Goal: Subscribe to service/newsletter

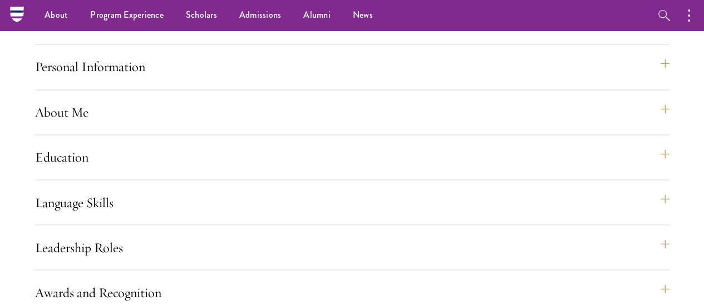
scroll to position [840, 0]
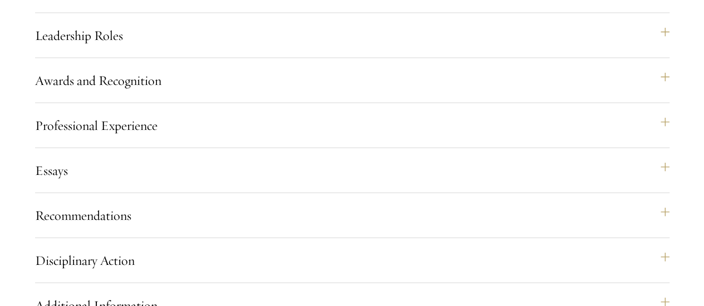
scroll to position [1061, 0]
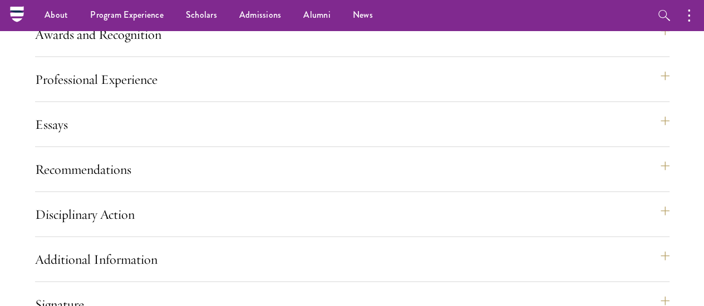
scroll to position [1106, 0]
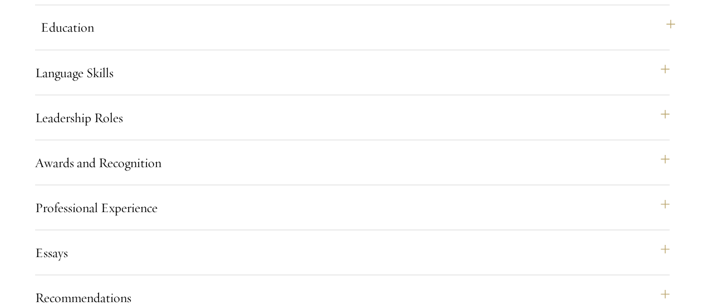
scroll to position [992, 0]
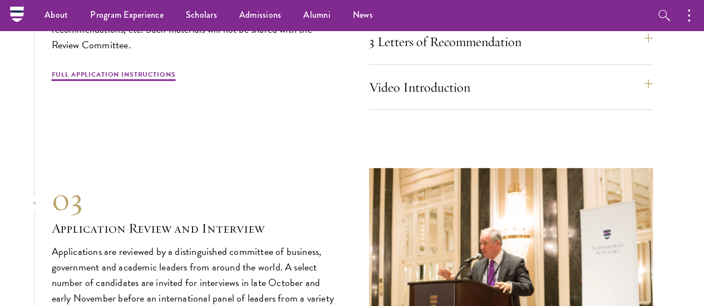
scroll to position [3512, 0]
click at [452, 65] on div "3 Letters of Recommendation Recommenders should know you well and be able to sp…" at bounding box center [511, 47] width 284 height 36
click at [445, 56] on button "3 Letters of Recommendation" at bounding box center [516, 42] width 284 height 27
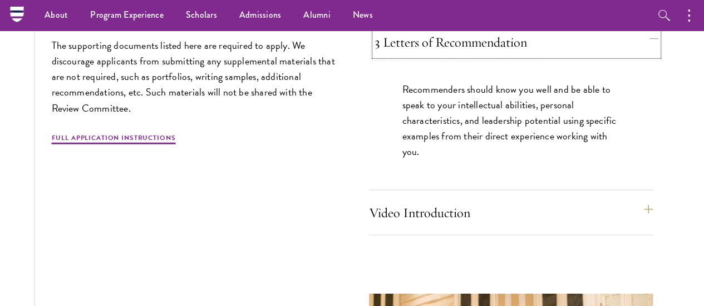
click at [434, 56] on button "3 Letters of Recommendation" at bounding box center [516, 42] width 284 height 27
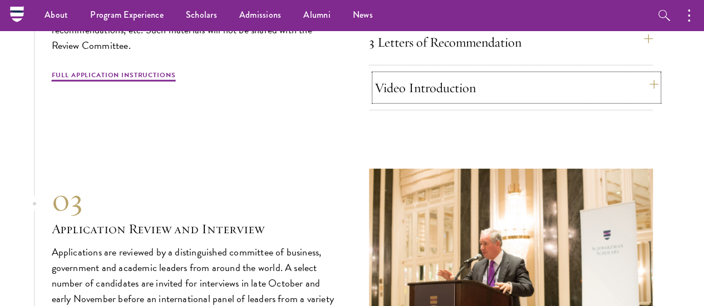
click at [437, 101] on button "Video Introduction" at bounding box center [516, 88] width 284 height 27
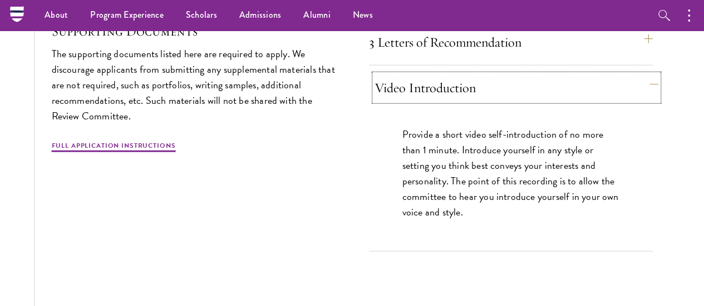
click at [437, 101] on button "Video Introduction" at bounding box center [516, 88] width 284 height 27
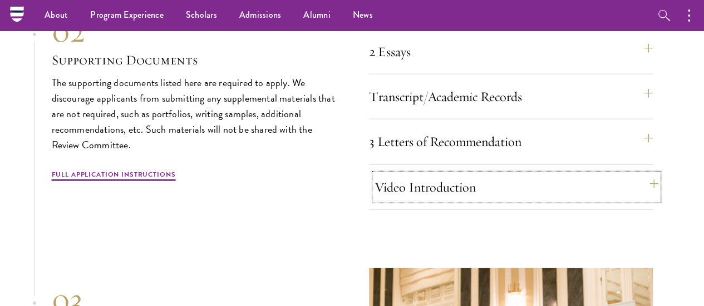
scroll to position [3411, 0]
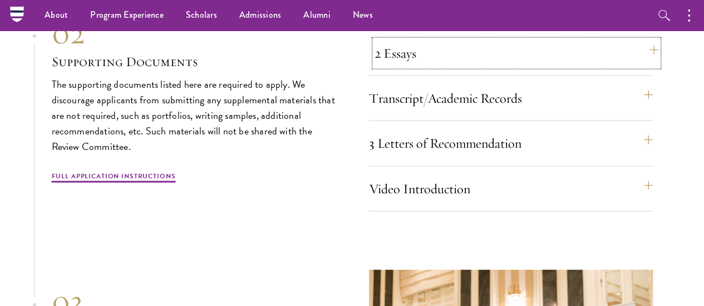
click at [434, 67] on button "2 Essays" at bounding box center [516, 53] width 284 height 27
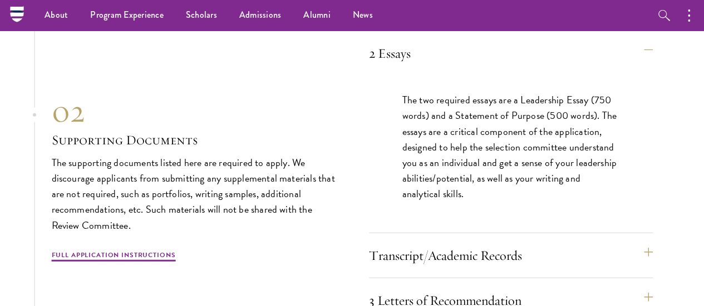
click at [412, 22] on button "Resume" at bounding box center [516, 8] width 284 height 27
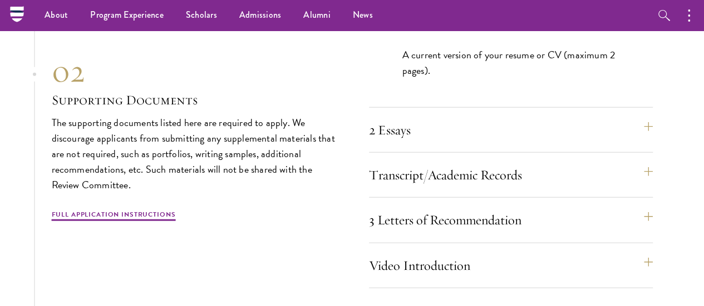
click at [412, 22] on button "Resume" at bounding box center [516, 8] width 284 height 27
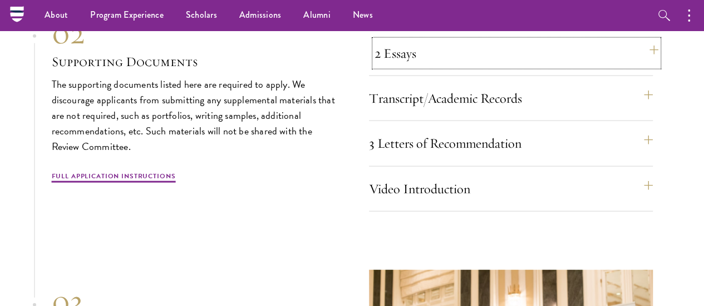
click at [415, 67] on button "2 Essays" at bounding box center [516, 53] width 284 height 27
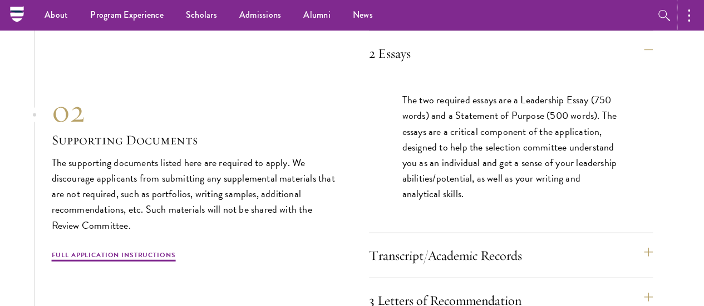
click at [697, 17] on button "button" at bounding box center [691, 15] width 24 height 31
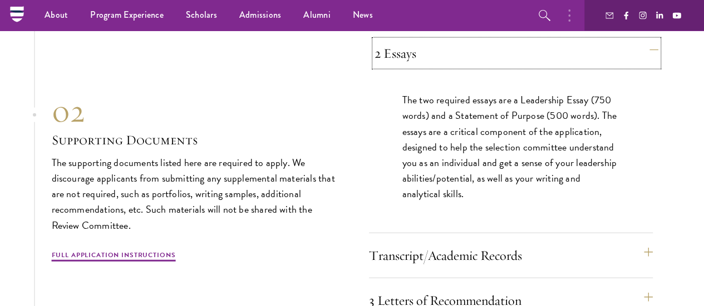
click at [536, 67] on button "2 Essays" at bounding box center [516, 53] width 284 height 27
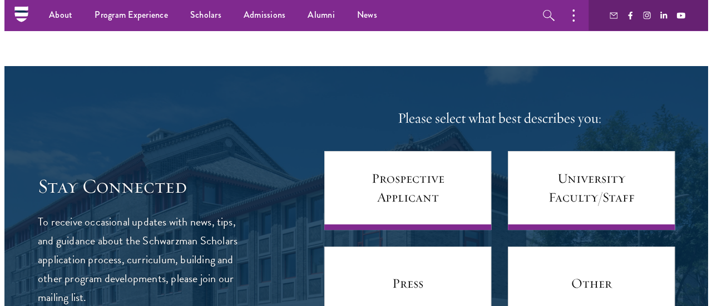
scroll to position [4302, 0]
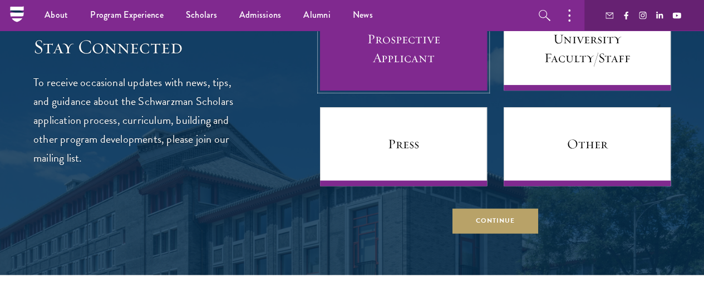
click at [398, 91] on link "Prospective Applicant" at bounding box center [403, 51] width 167 height 79
click at [369, 91] on link "Prospective Applicant" at bounding box center [403, 51] width 167 height 79
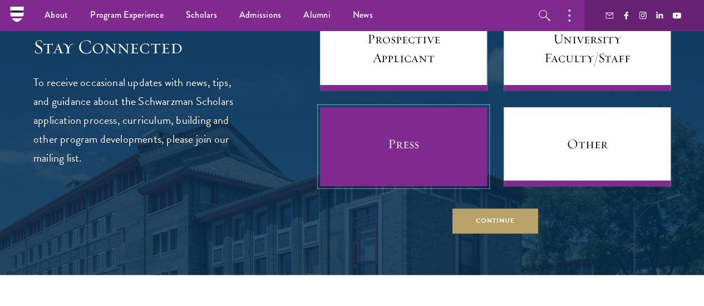
click at [372, 186] on link "Press" at bounding box center [403, 146] width 167 height 79
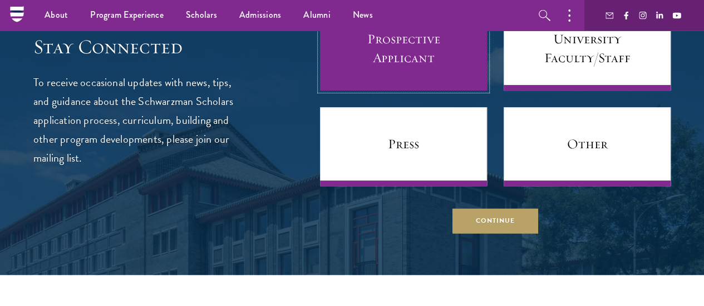
click at [363, 91] on link "Prospective Applicant" at bounding box center [403, 51] width 167 height 79
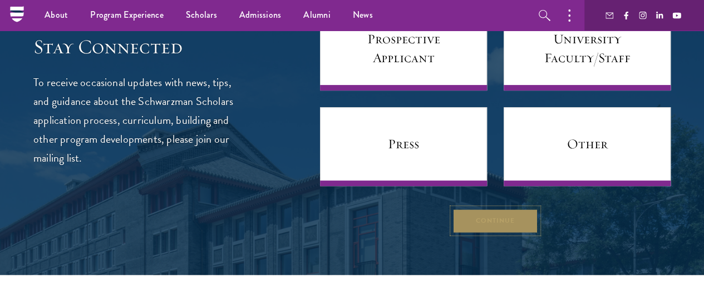
click at [463, 234] on button "Continue" at bounding box center [495, 221] width 86 height 25
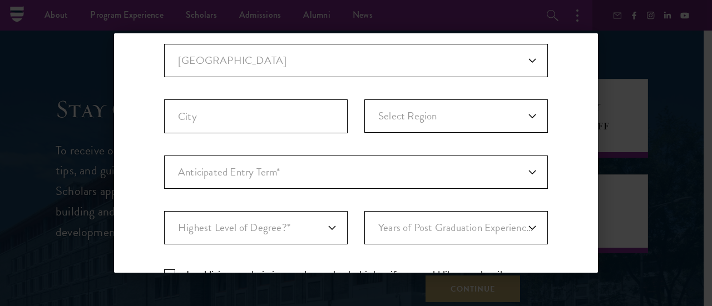
scroll to position [297, 0]
click at [348, 176] on select "Anticipated Entry Term* [DATE] (Application opens [DATE]) Just Exploring" at bounding box center [356, 171] width 384 height 33
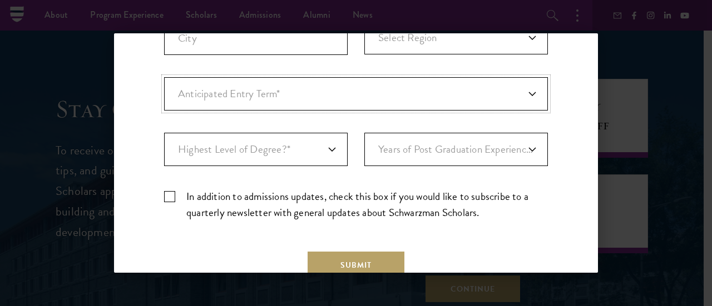
scroll to position [375, 0]
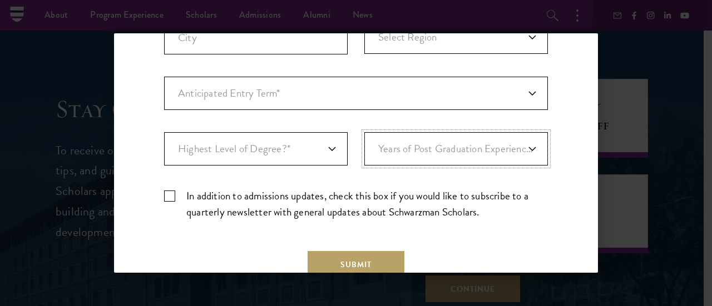
click at [428, 147] on select "Years of Post Graduation Experience?* 1 2 3 4 5 6 7 8 9 10" at bounding box center [456, 148] width 184 height 33
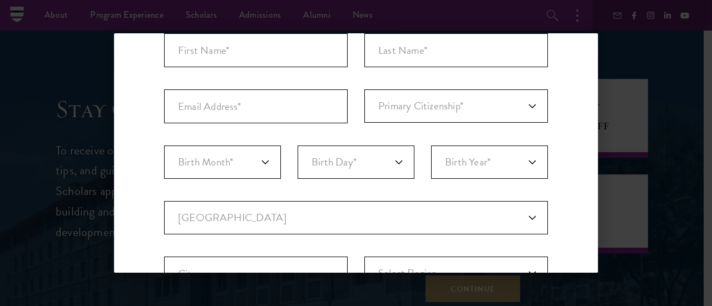
scroll to position [0, 0]
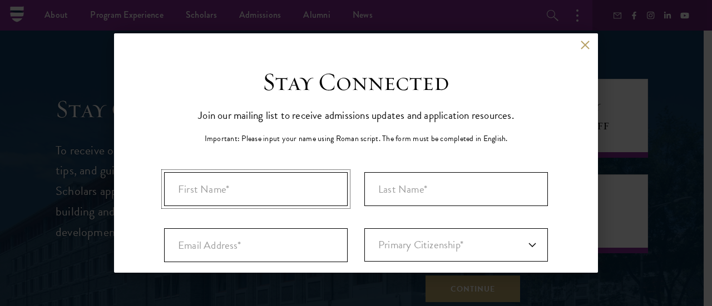
click at [266, 186] on input "First Name*" at bounding box center [256, 189] width 184 height 34
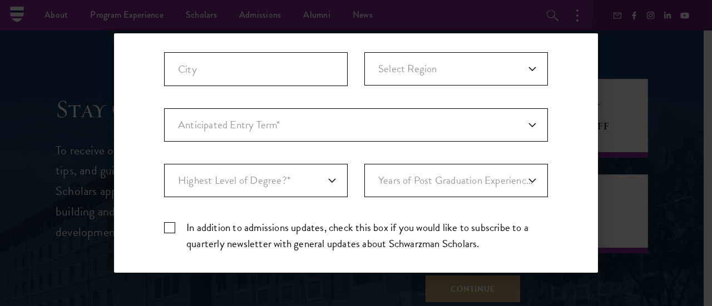
scroll to position [447, 0]
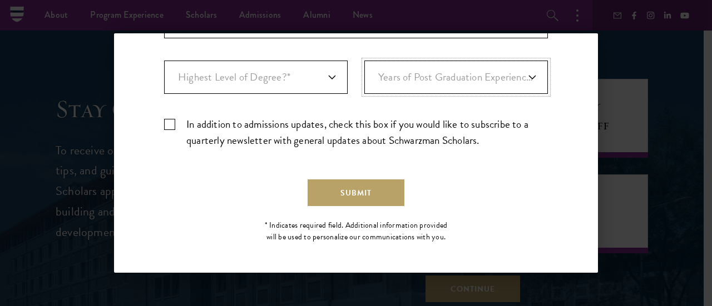
click at [491, 88] on select "Years of Post Graduation Experience?* 1 2 3 4 5 6 7 8 9 10" at bounding box center [456, 77] width 184 height 33
select select "2"
click at [364, 61] on select "Years of Post Graduation Experience?* 1 2 3 4 5 6 7 8 9 10" at bounding box center [456, 77] width 184 height 33
click at [319, 70] on select "Highest Level of Degree?* PHD Bachelor's Master's Current Undergraduate Student" at bounding box center [256, 77] width 184 height 33
select select "baef124f-e103-44b1-8ca6-5d0669438e44"
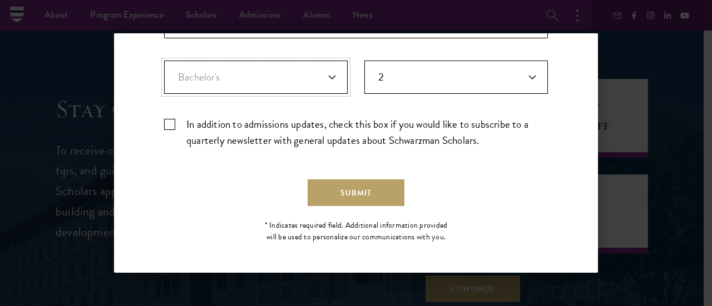
click at [164, 61] on select "Highest Level of Degree?* PHD Bachelor's Master's Current Undergraduate Student" at bounding box center [256, 77] width 184 height 33
click at [317, 138] on label "In addition to admissions updates, check this box if you would like to subscrib…" at bounding box center [356, 132] width 384 height 32
click at [317, 123] on input "In addition to admissions updates, check this box if you would like to subscrib…" at bounding box center [356, 119] width 384 height 7
click at [278, 122] on label "In addition to admissions updates, check this box if you would like to subscrib…" at bounding box center [356, 132] width 384 height 32
click at [278, 122] on input "In addition to admissions updates, check this box if you would like to subscrib…" at bounding box center [356, 119] width 384 height 7
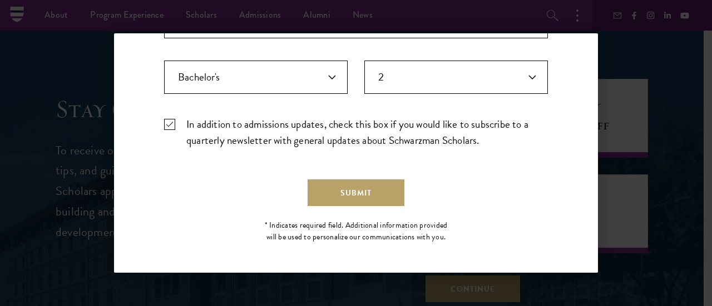
checkbox input "false"
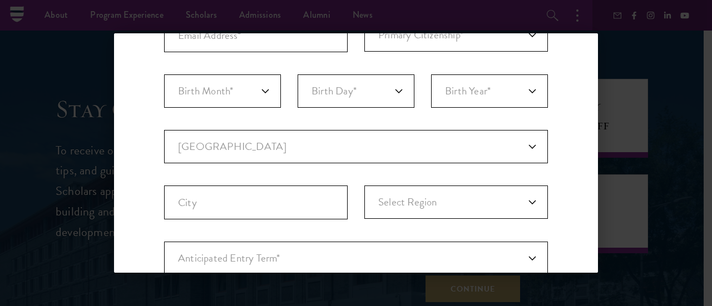
scroll to position [210, 0]
click at [296, 199] on input "City" at bounding box center [256, 203] width 184 height 34
type input "lagos"
click at [432, 199] on select "Select Region [GEOGRAPHIC_DATA] [GEOGRAPHIC_DATA] [GEOGRAPHIC_DATA] Balkh [GEOG…" at bounding box center [456, 202] width 184 height 33
select select "Nimruz"
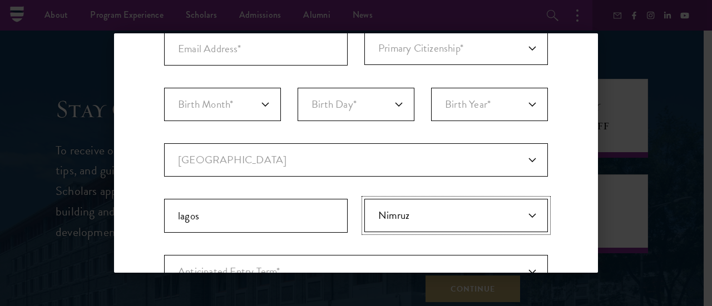
scroll to position [199, 0]
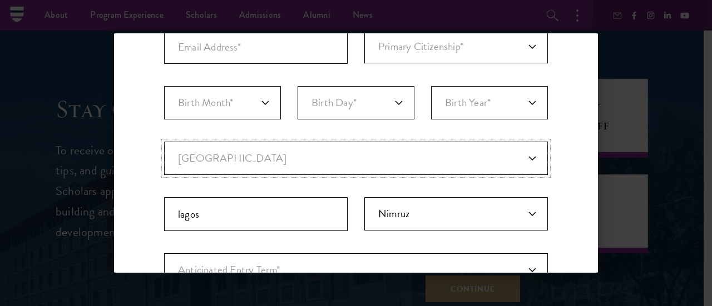
click at [375, 148] on select "Current Country [GEOGRAPHIC_DATA] [GEOGRAPHIC_DATA] [GEOGRAPHIC_DATA] [GEOGRAPH…" at bounding box center [356, 158] width 384 height 33
select select "NI"
click at [164, 142] on select "Current Country [GEOGRAPHIC_DATA] [GEOGRAPHIC_DATA] [GEOGRAPHIC_DATA] [GEOGRAPH…" at bounding box center [356, 158] width 384 height 33
click at [421, 199] on select "Select Region [GEOGRAPHIC_DATA] [GEOGRAPHIC_DATA] [GEOGRAPHIC_DATA] [GEOGRAPHIC…" at bounding box center [456, 213] width 184 height 33
select select "[GEOGRAPHIC_DATA]"
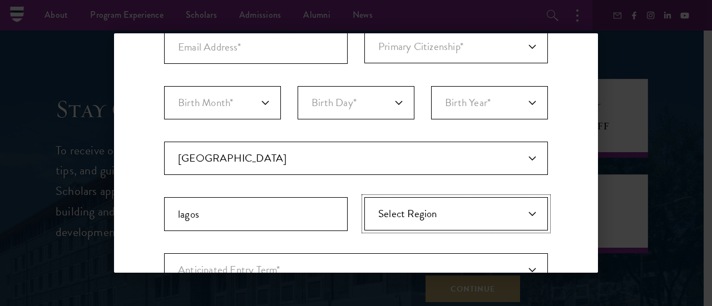
click at [364, 197] on select "Select Region [GEOGRAPHIC_DATA] [GEOGRAPHIC_DATA] [GEOGRAPHIC_DATA] [GEOGRAPHIC…" at bounding box center [456, 213] width 184 height 33
click at [254, 217] on input "lagos" at bounding box center [256, 214] width 184 height 34
type input "l"
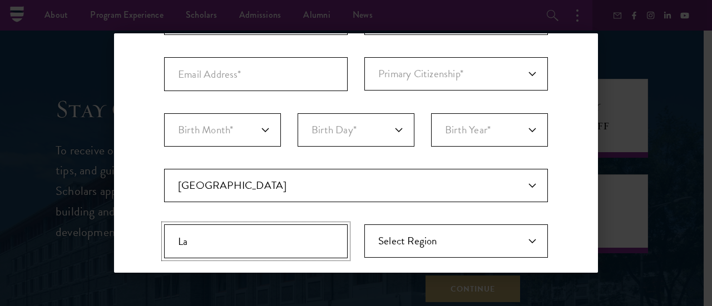
type input "L"
type input "Lekki"
click at [251, 121] on select "Birth Month* January February March April May June July August September Octobe…" at bounding box center [222, 129] width 117 height 33
select select "05"
click at [164, 113] on select "Birth Month* January February March April May June July August September Octobe…" at bounding box center [222, 129] width 117 height 33
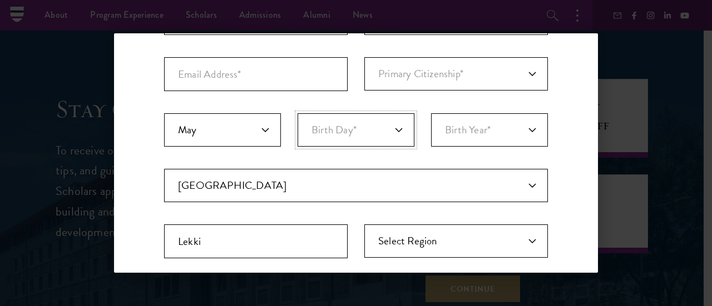
click at [323, 140] on select "Birth Day* 1 2 3 4 5 6 7 8 9 10 11 12 13 14 15 16 17 18 19 20 21 22 23 24 25 26…" at bounding box center [356, 129] width 117 height 33
click at [249, 14] on aside "Back Stay Connected Please select what best describes you: Prospective Applican…" at bounding box center [356, 153] width 712 height 306
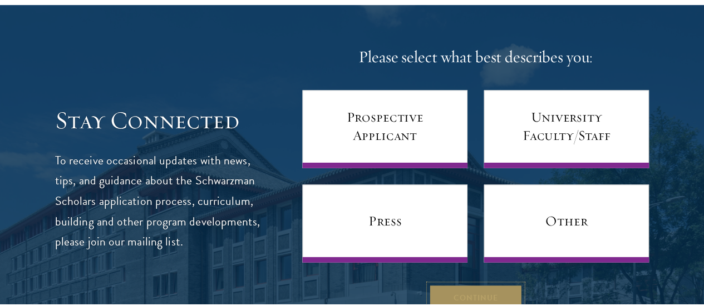
scroll to position [0, 0]
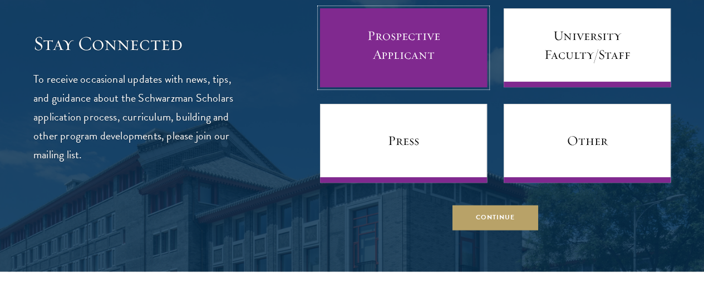
click at [333, 87] on link "Prospective Applicant" at bounding box center [403, 47] width 167 height 79
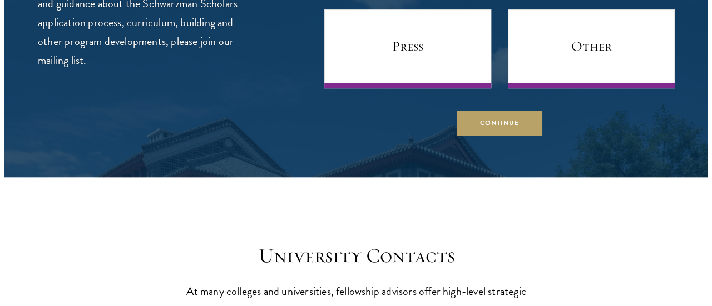
scroll to position [4401, 0]
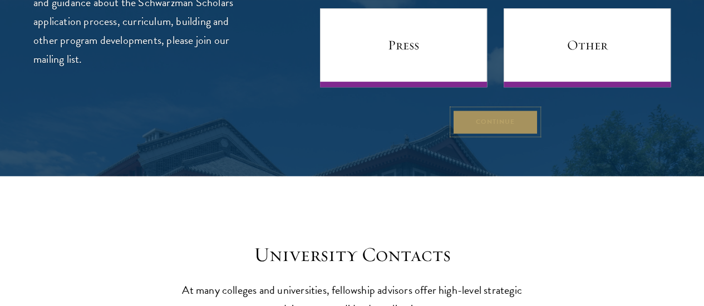
click at [452, 135] on button "Continue" at bounding box center [495, 122] width 86 height 25
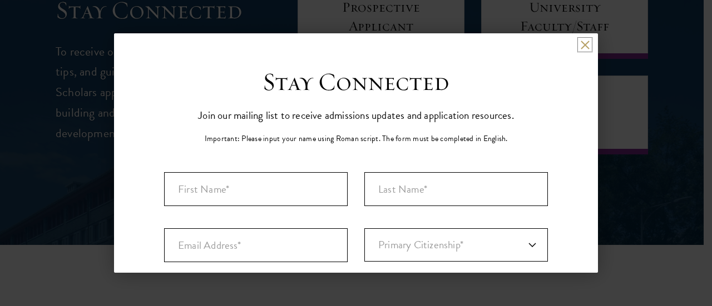
scroll to position [0, 0]
drag, startPoint x: 346, startPoint y: 182, endPoint x: 311, endPoint y: 182, distance: 35.0
click at [311, 182] on input "First Name*" at bounding box center [256, 189] width 184 height 34
type input "M"
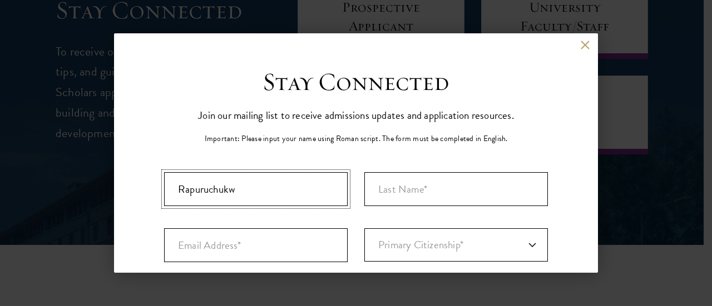
click at [311, 182] on input "Rapuruchukw" at bounding box center [256, 189] width 184 height 34
type input "Rapuruchukwu"
click at [413, 190] on input "Last Name (Family Name)*" at bounding box center [456, 189] width 184 height 34
type input "Mezue"
click at [332, 250] on input "Email Address*" at bounding box center [256, 246] width 184 height 34
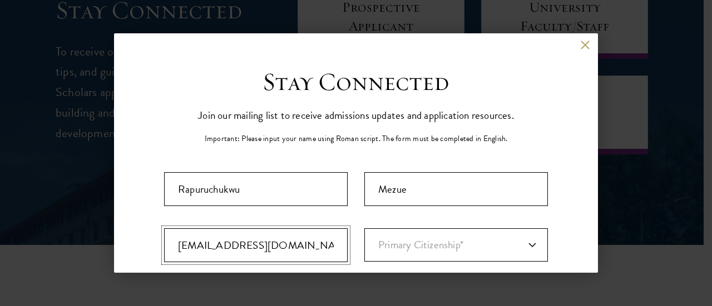
type input "[EMAIL_ADDRESS][DOMAIN_NAME]"
click at [422, 249] on select "Primary Citizenship* [GEOGRAPHIC_DATA] [DEMOGRAPHIC_DATA] [DEMOGRAPHIC_DATA] [D…" at bounding box center [456, 245] width 184 height 33
select select "NI"
click at [364, 229] on select "Primary Citizenship* [GEOGRAPHIC_DATA] [DEMOGRAPHIC_DATA] [DEMOGRAPHIC_DATA] [D…" at bounding box center [456, 245] width 184 height 33
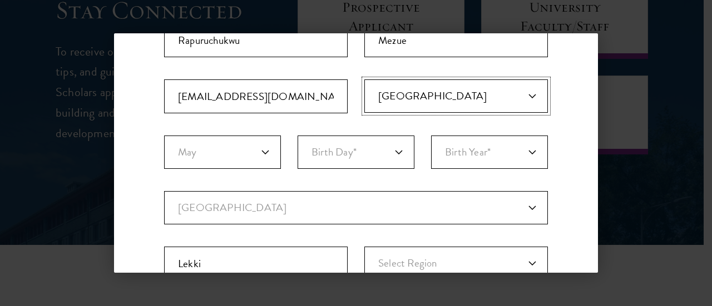
scroll to position [161, 0]
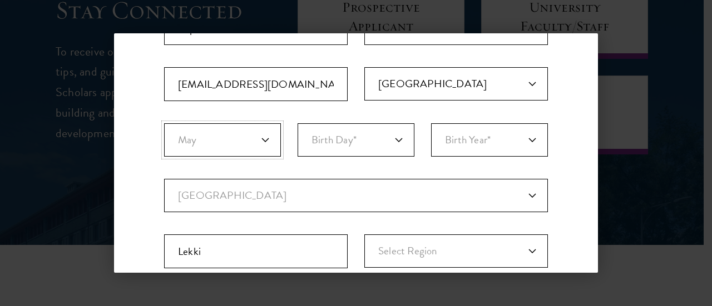
click at [234, 142] on select "Birth Month* January February March April May June July August September Octobe…" at bounding box center [222, 139] width 117 height 33
click at [372, 145] on select "Birth Day* 1 2 3 4 5 6 7 8 9 10 11 12 13 14 15 16 17 18 19 20 21 22 23 24 25 26…" at bounding box center [356, 139] width 117 height 33
select select "05"
click at [298, 123] on select "Birth Day* 1 2 3 4 5 6 7 8 9 10 11 12 13 14 15 16 17 18 19 20 21 22 23 24 25 26…" at bounding box center [356, 139] width 117 height 33
click at [444, 131] on select "Birth Year* [DEMOGRAPHIC_DATA] [DEMOGRAPHIC_DATA] [DEMOGRAPHIC_DATA] [DEMOGRAPH…" at bounding box center [489, 139] width 117 height 33
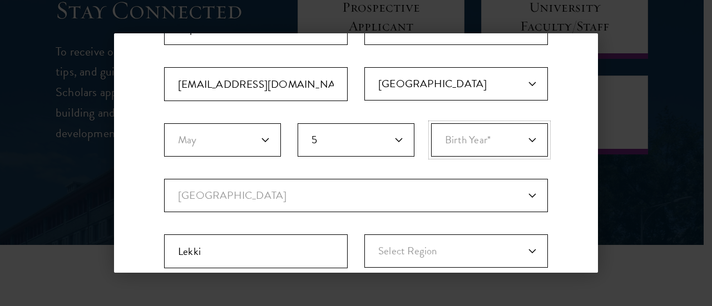
select select "1999"
click at [431, 123] on select "Birth Year* [DEMOGRAPHIC_DATA] [DEMOGRAPHIC_DATA] [DEMOGRAPHIC_DATA] [DEMOGRAPH…" at bounding box center [489, 139] width 117 height 33
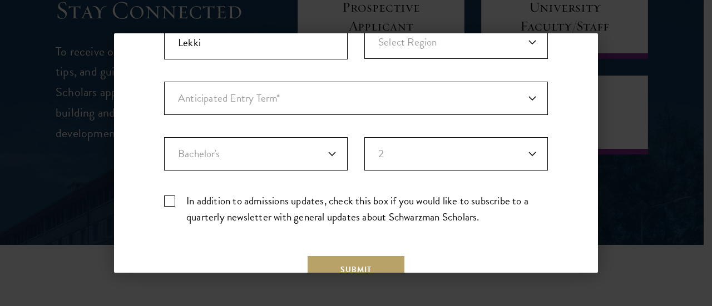
scroll to position [377, 0]
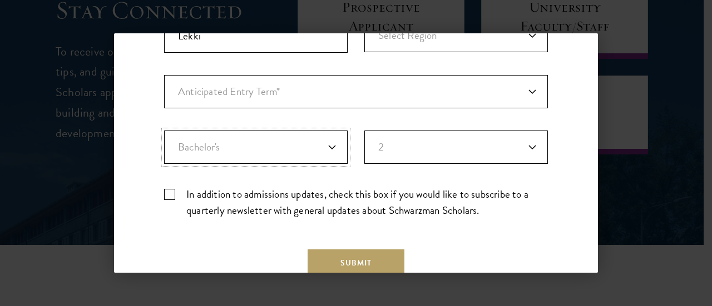
click at [267, 141] on select "Highest Level of Degree?* PHD Bachelor's Master's Current Undergraduate Student" at bounding box center [256, 147] width 184 height 33
click at [339, 265] on button "Submit" at bounding box center [356, 263] width 97 height 27
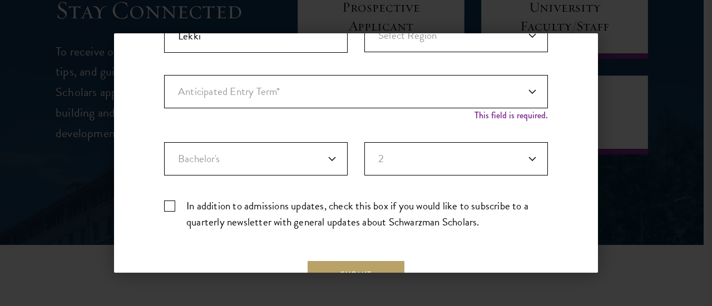
click at [384, 72] on fieldset "Country Current Country [GEOGRAPHIC_DATA] [GEOGRAPHIC_DATA] [GEOGRAPHIC_DATA] […" at bounding box center [356, 19] width 384 height 112
click at [390, 97] on select "Anticipated Entry Term* [DATE] (Application opens [DATE]) Just Exploring" at bounding box center [356, 91] width 384 height 33
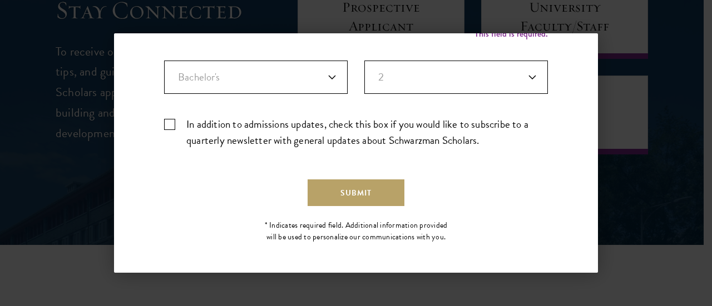
scroll to position [314, 0]
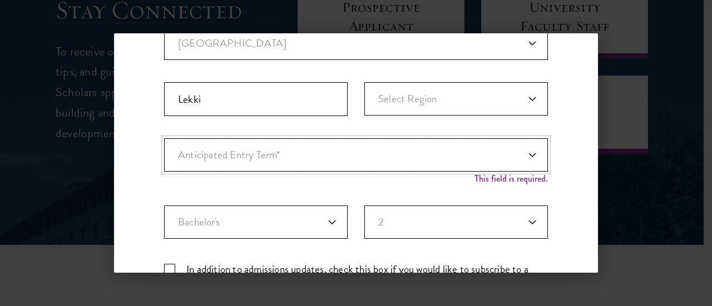
click at [361, 155] on select "Anticipated Entry Term* [DATE] (Application opens [DATE]) Just Exploring" at bounding box center [356, 154] width 384 height 33
select select "e64b8ab3-eabb-4867-96d5-7e6b4840665f"
click at [164, 138] on select "Anticipated Entry Term* [DATE] (Application opens [DATE]) Just Exploring" at bounding box center [356, 154] width 384 height 33
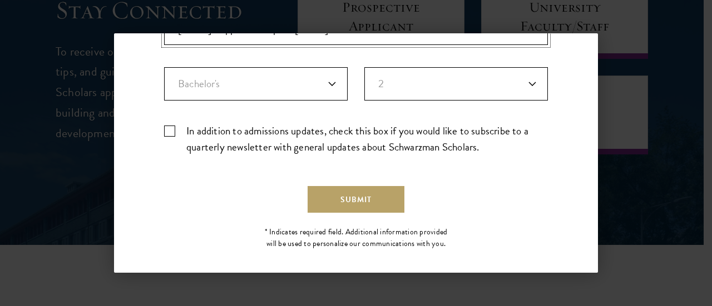
scroll to position [443, 0]
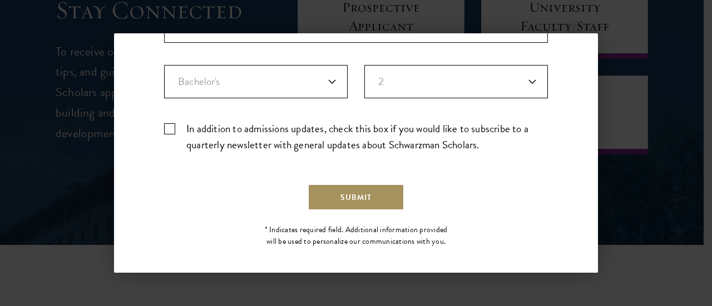
click at [346, 204] on button "Submit" at bounding box center [356, 197] width 97 height 27
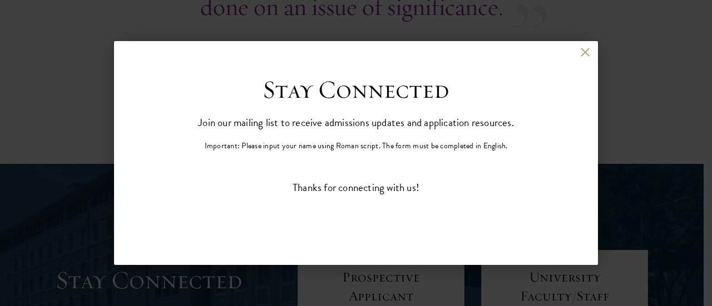
scroll to position [0, 0]
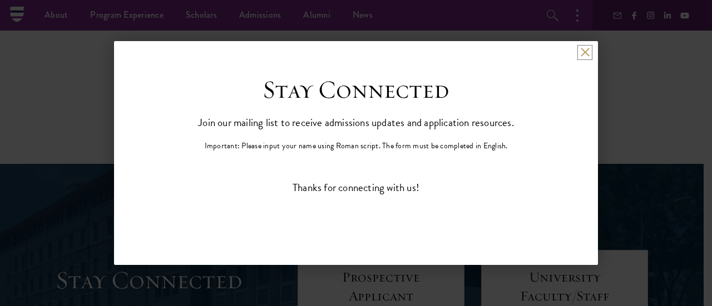
click at [588, 50] on button at bounding box center [584, 52] width 9 height 9
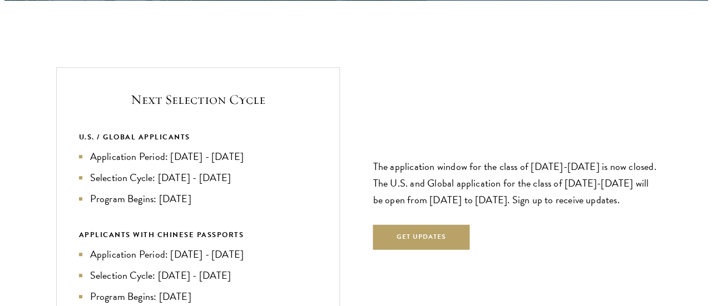
scroll to position [2312, 0]
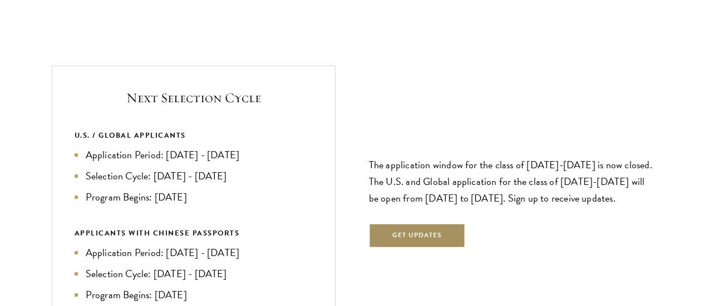
click at [424, 224] on button "Get Updates" at bounding box center [417, 236] width 97 height 25
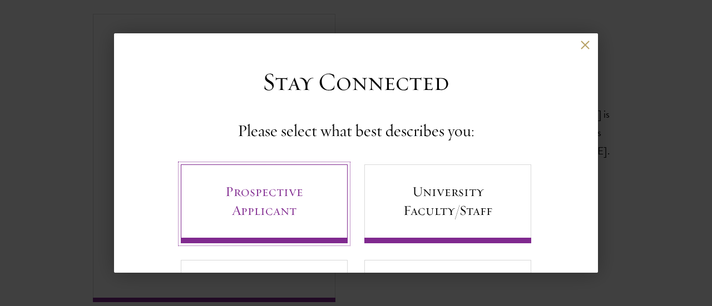
click at [296, 206] on link "Prospective Applicant" at bounding box center [264, 204] width 167 height 79
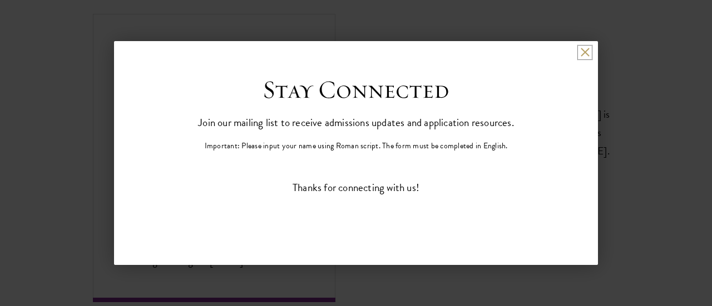
click at [585, 52] on button at bounding box center [584, 52] width 9 height 9
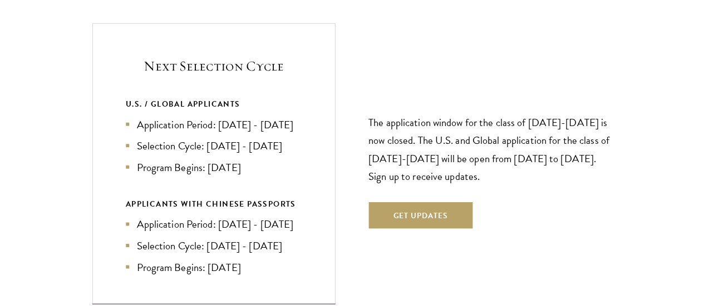
scroll to position [4445, 0]
